Goal: Information Seeking & Learning: Learn about a topic

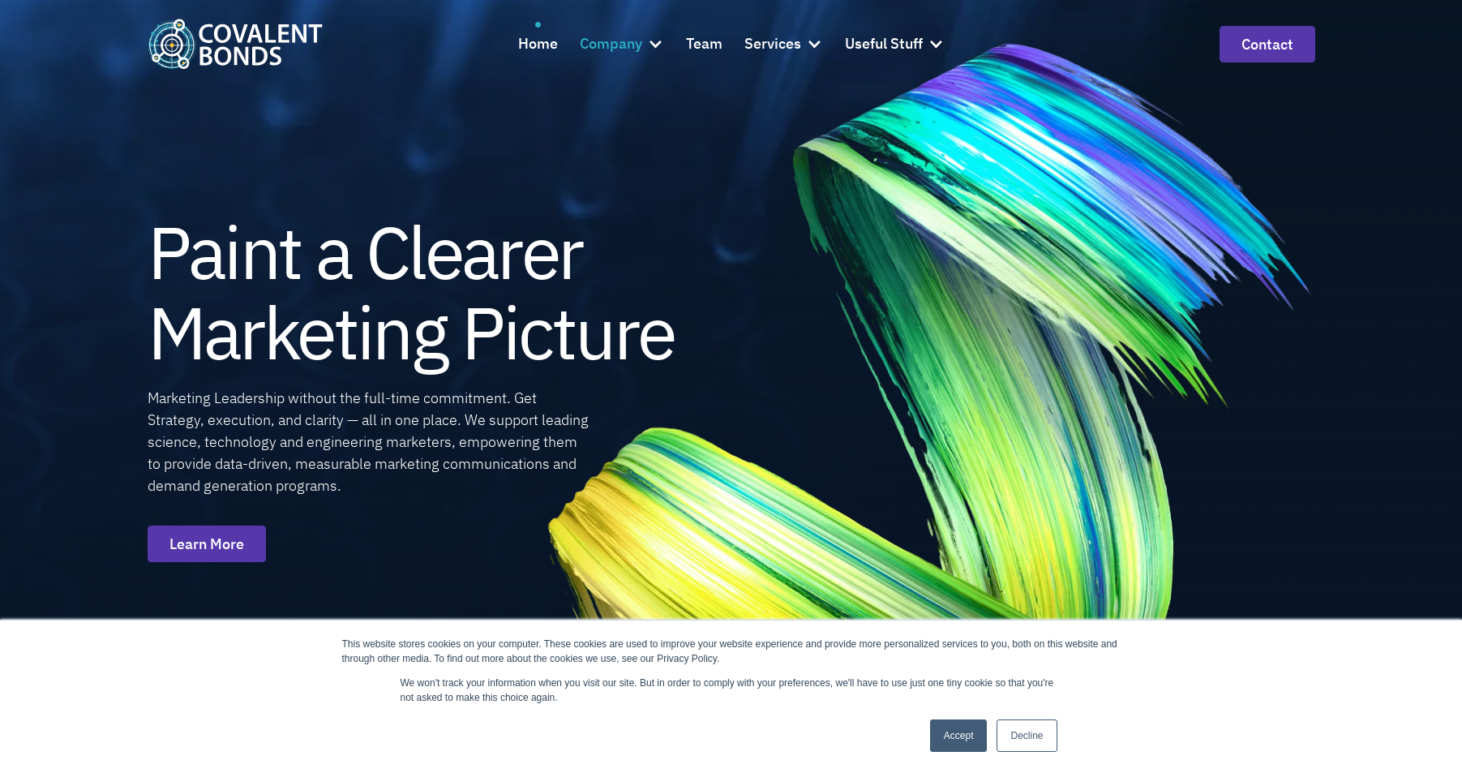
click at [621, 51] on div "Company" at bounding box center [611, 44] width 62 height 24
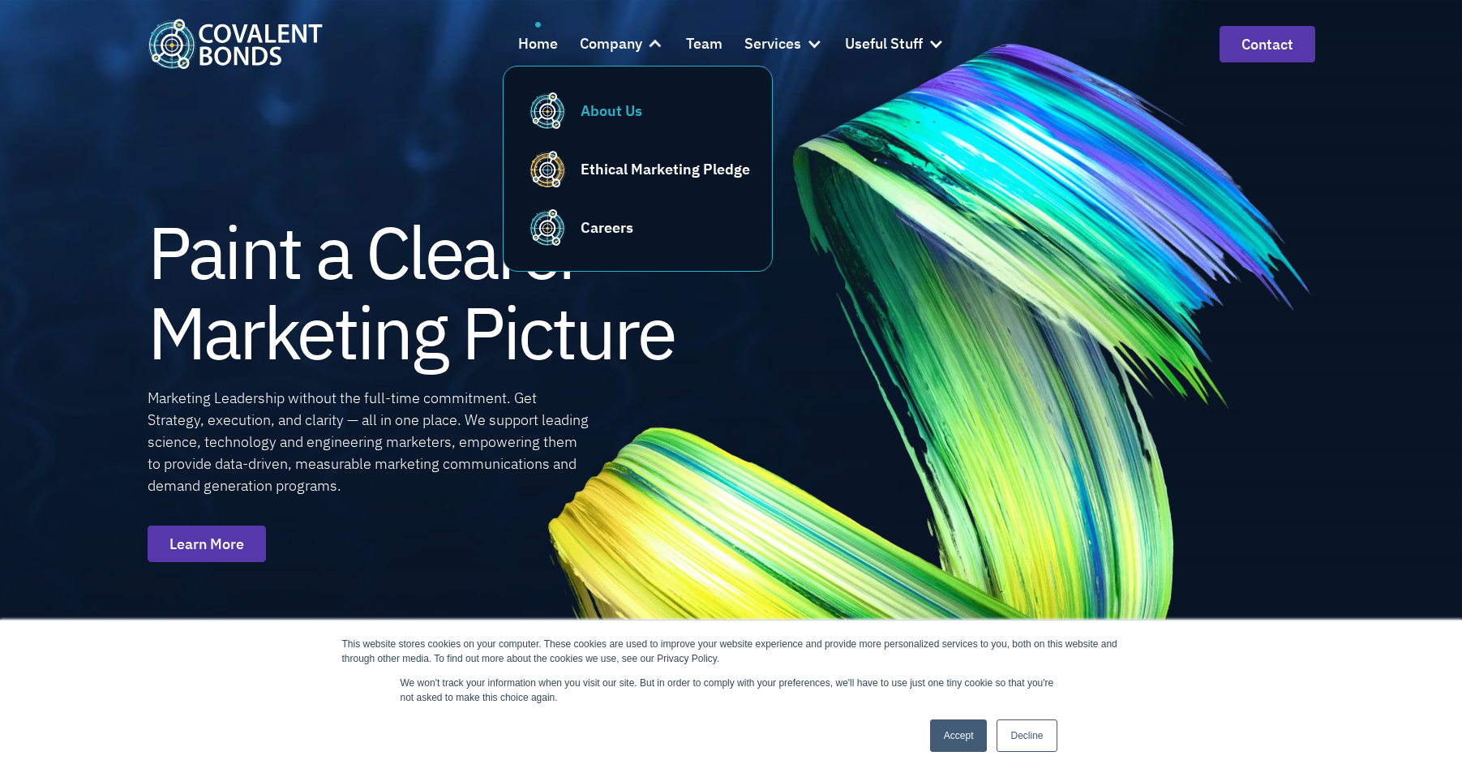
click at [620, 102] on div "About Us" at bounding box center [611, 111] width 62 height 22
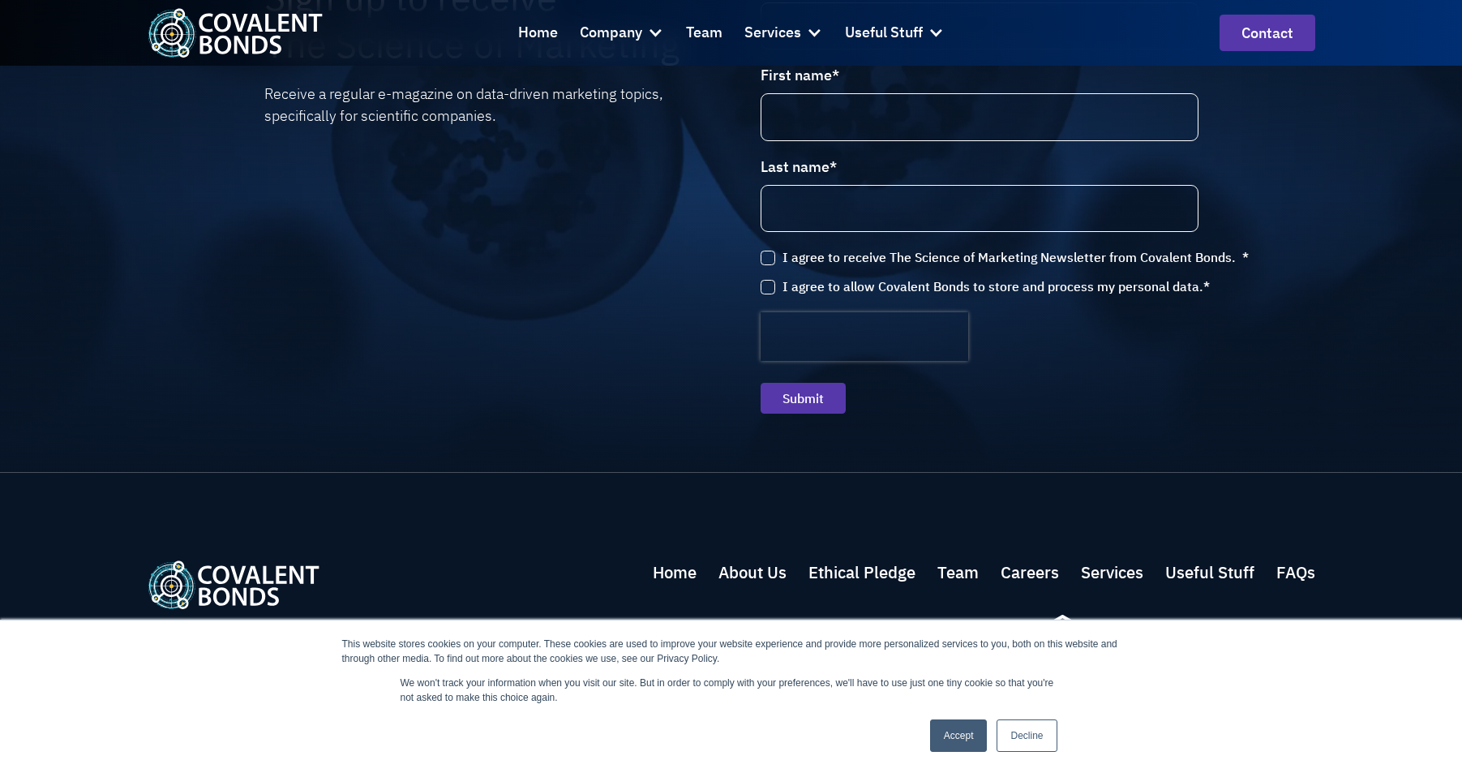
scroll to position [3960, 0]
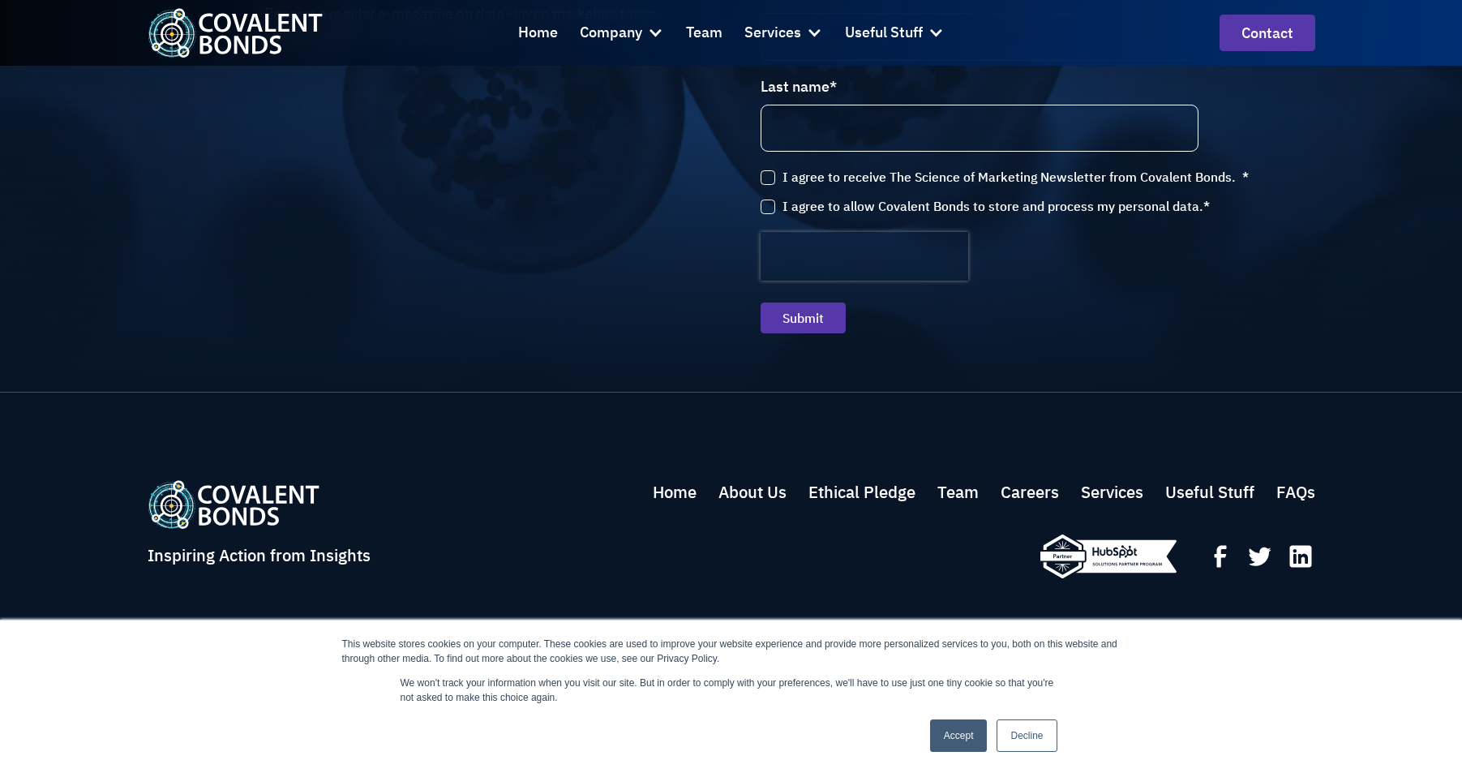
click at [959, 724] on link "Accept" at bounding box center [959, 735] width 58 height 32
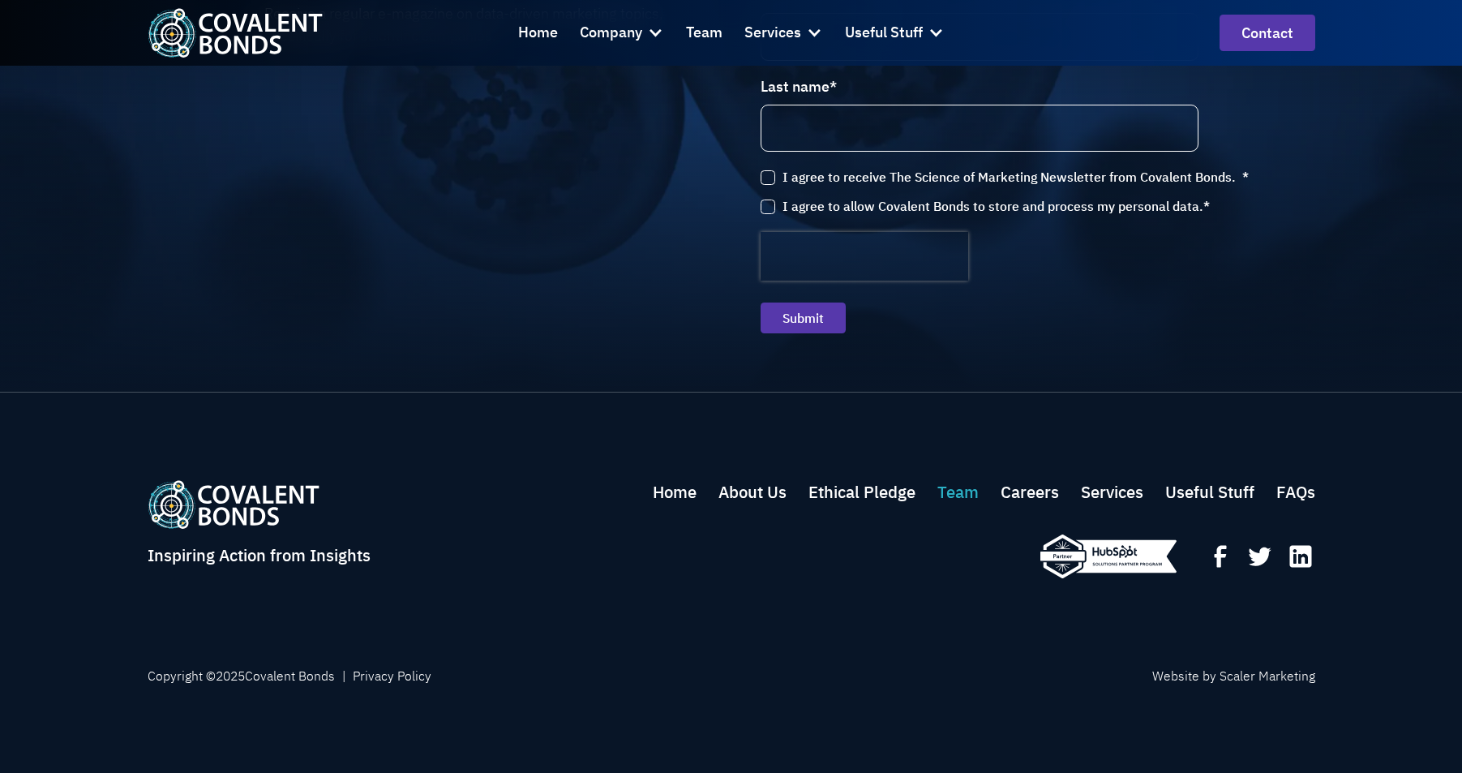
click at [951, 494] on link "Team" at bounding box center [957, 492] width 41 height 24
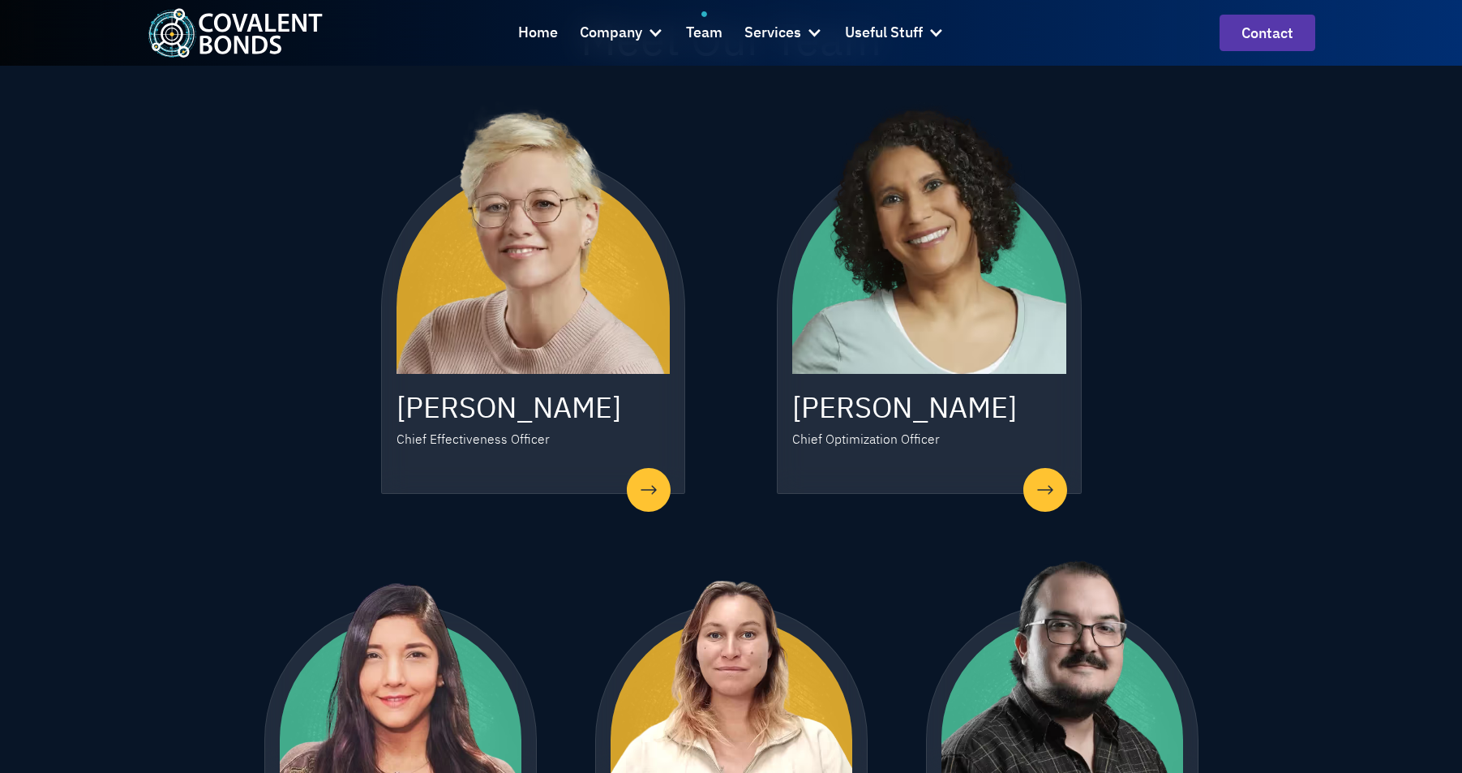
scroll to position [627, 0]
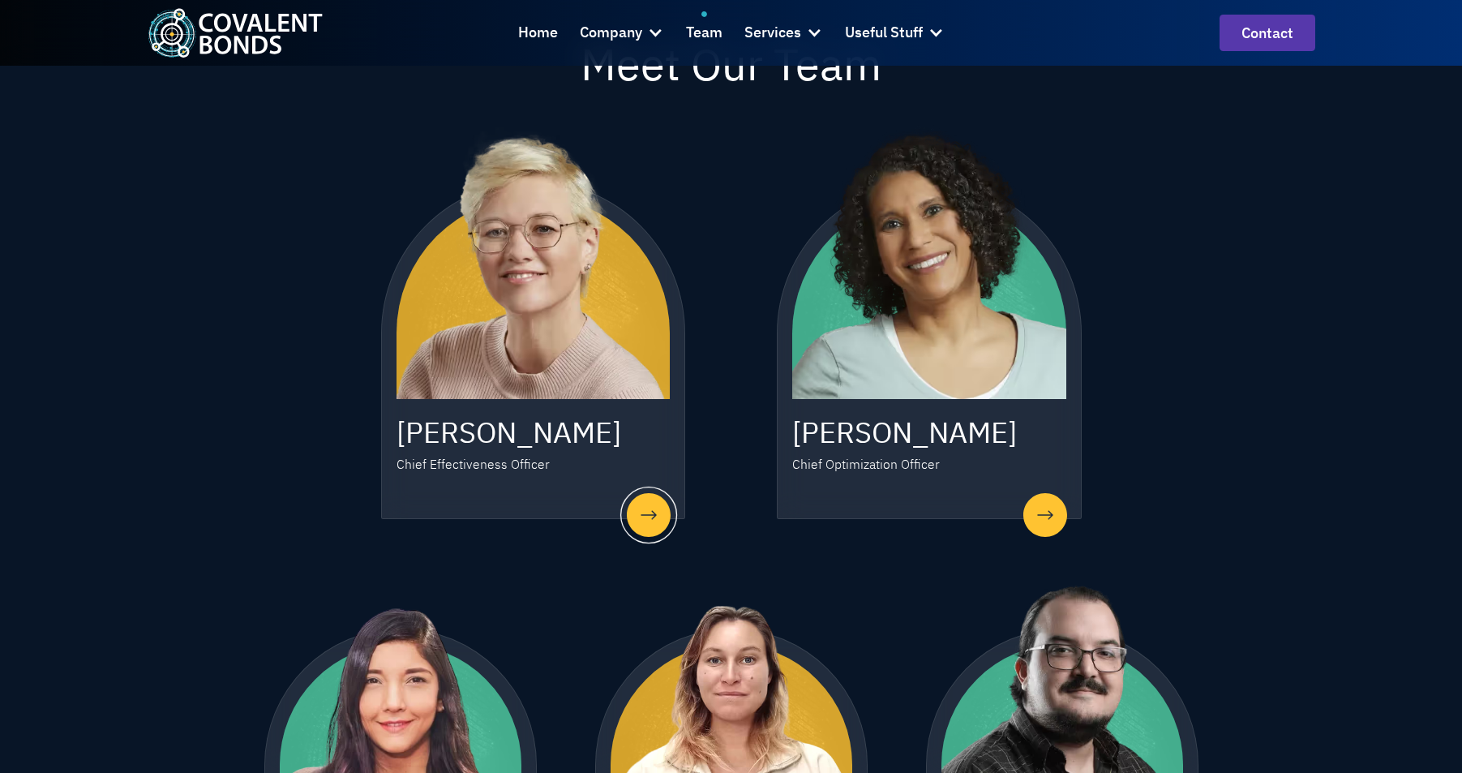
click at [537, 426] on h3 "[PERSON_NAME]" at bounding box center [533, 432] width 274 height 38
